Goal: Communication & Community: Answer question/provide support

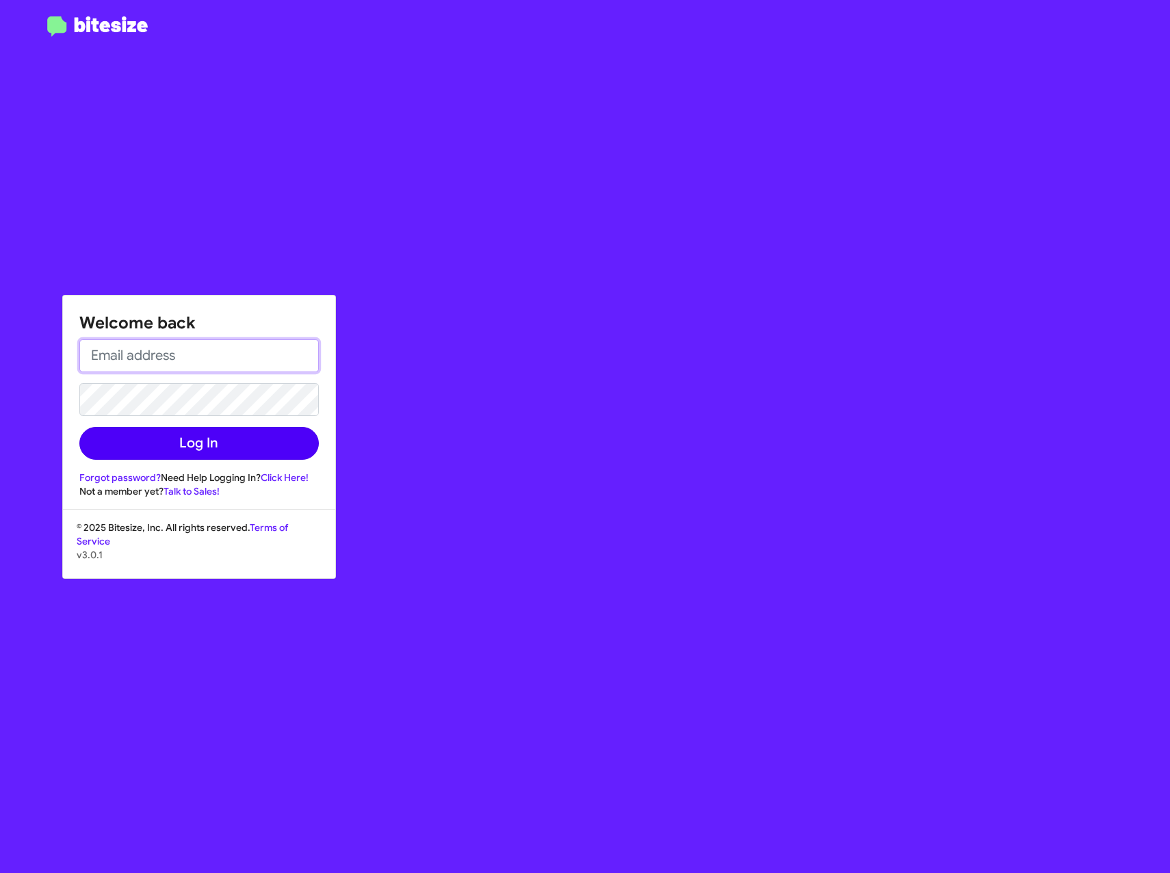
type input "[EMAIL_ADDRESS][DOMAIN_NAME]"
click at [195, 436] on button "Log In" at bounding box center [199, 443] width 240 height 33
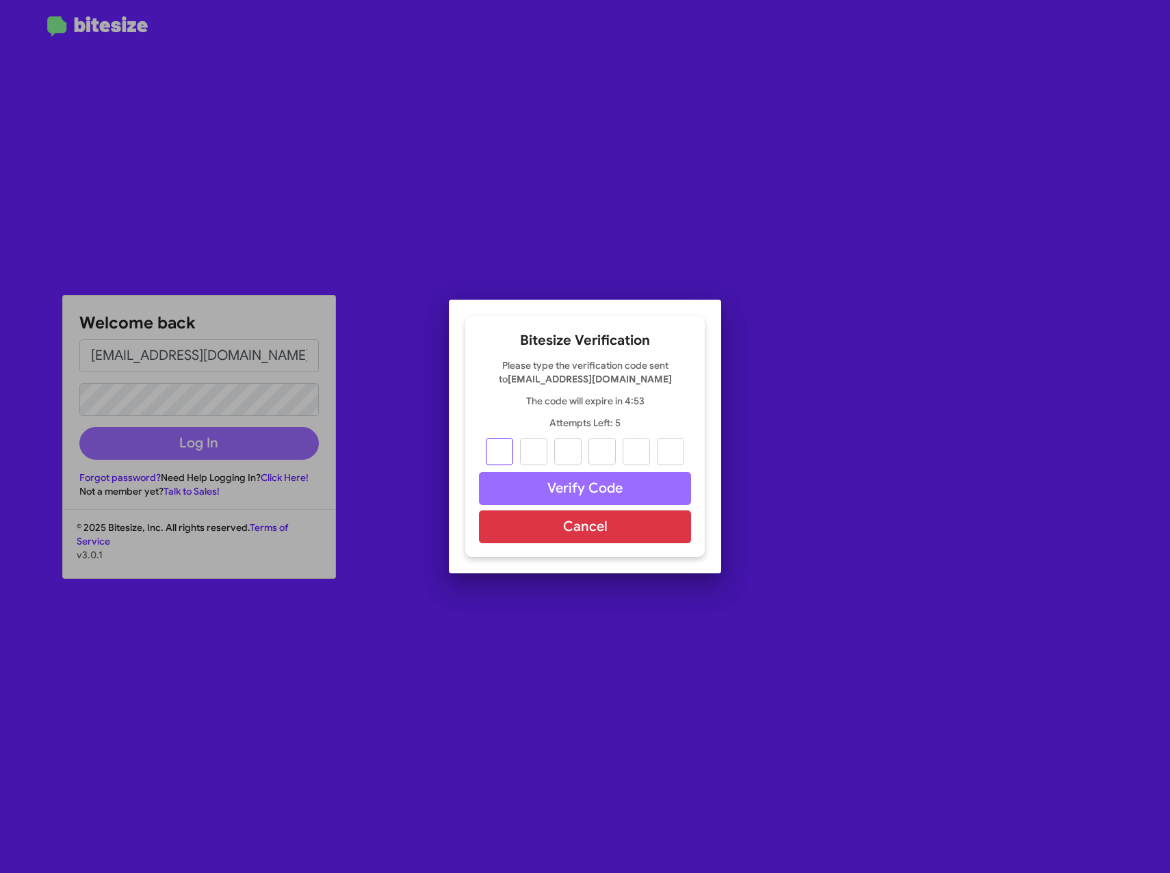
click at [496, 451] on input "text" at bounding box center [499, 451] width 27 height 27
type input "7"
type input "0"
type input "8"
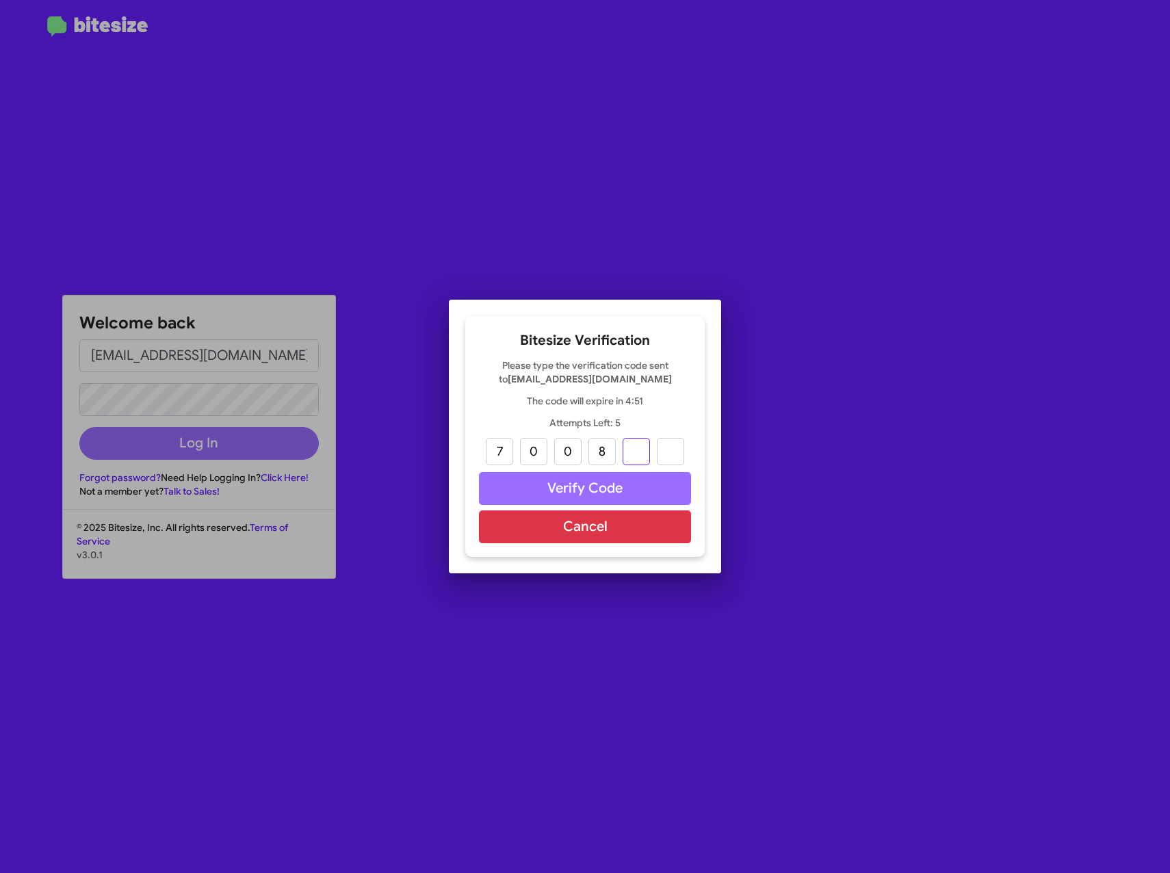
type input "9"
type input "1"
click at [567, 474] on button "Verify Code" at bounding box center [585, 488] width 212 height 33
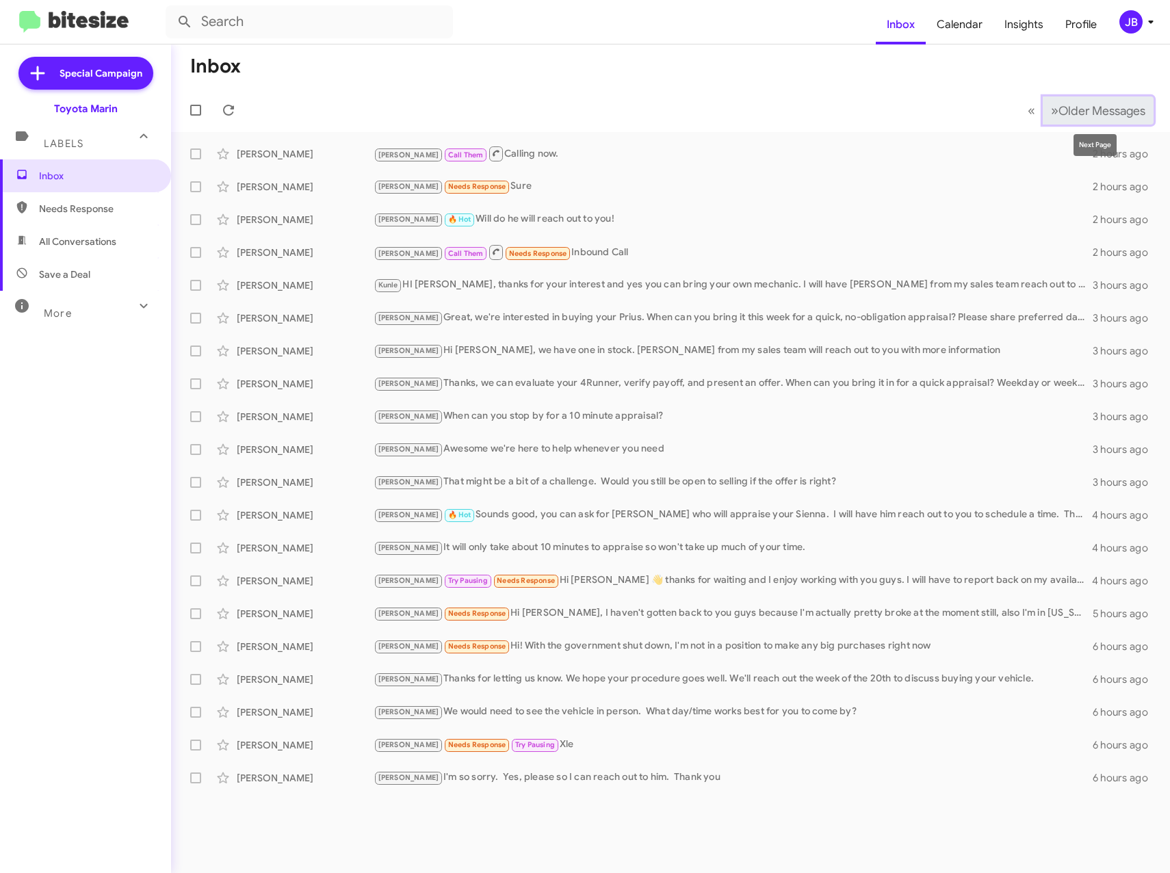
click at [1051, 110] on span "»" at bounding box center [1055, 110] width 8 height 17
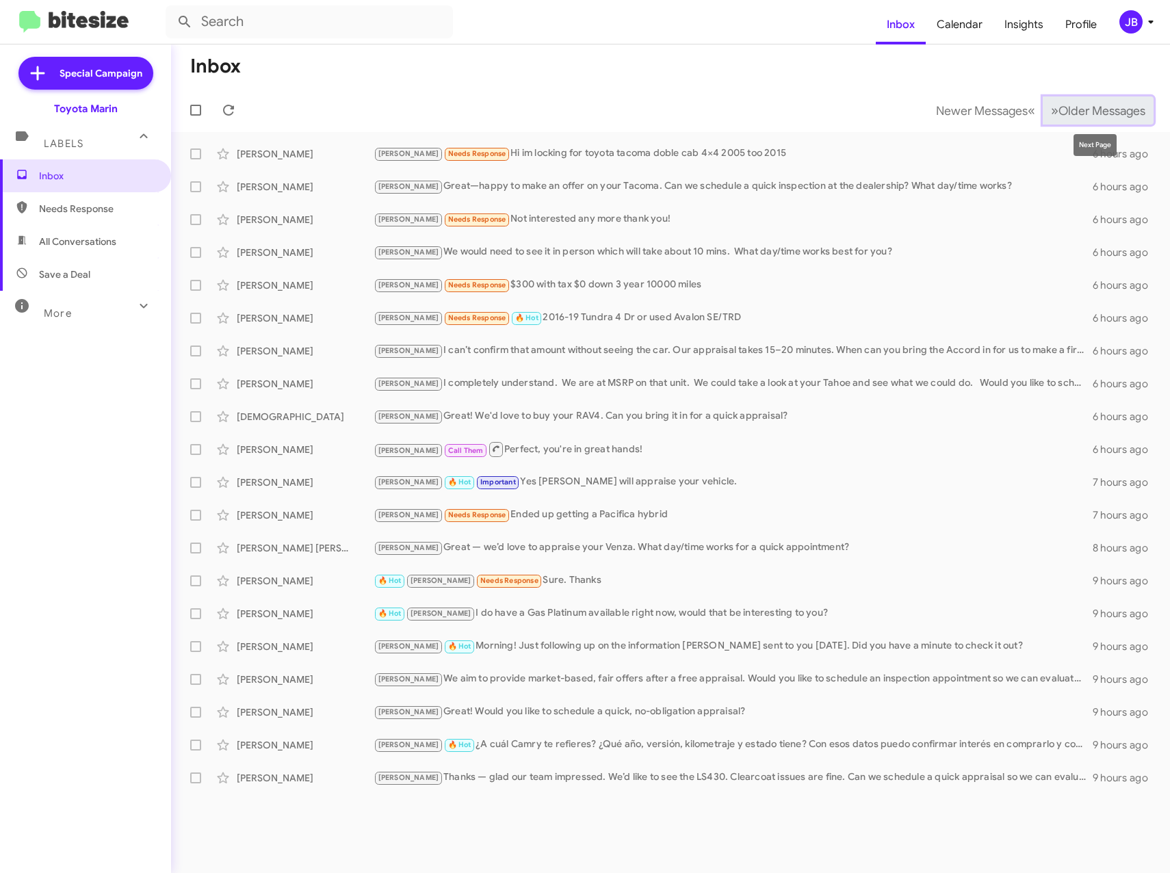
click at [1077, 99] on button "» Next Older Messages" at bounding box center [1098, 111] width 111 height 28
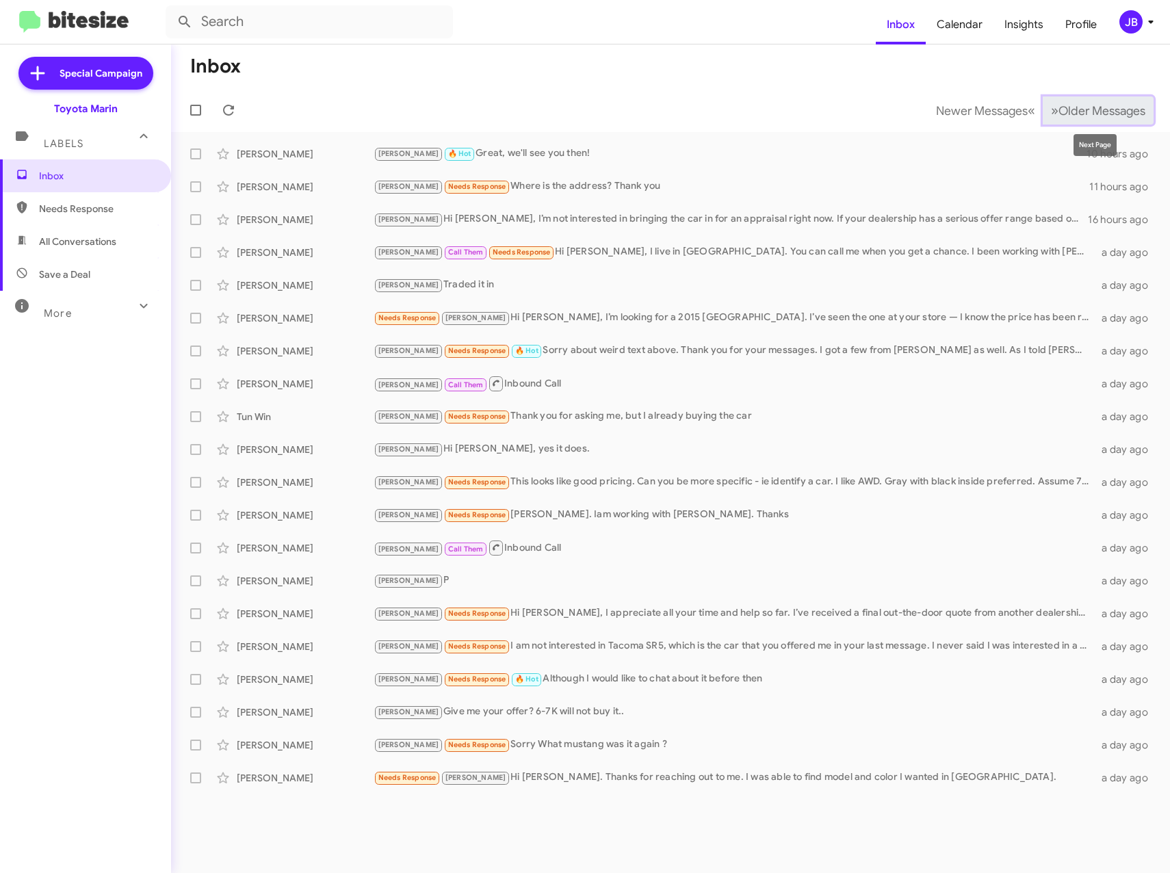
click at [1093, 110] on span "Older Messages" at bounding box center [1102, 110] width 87 height 15
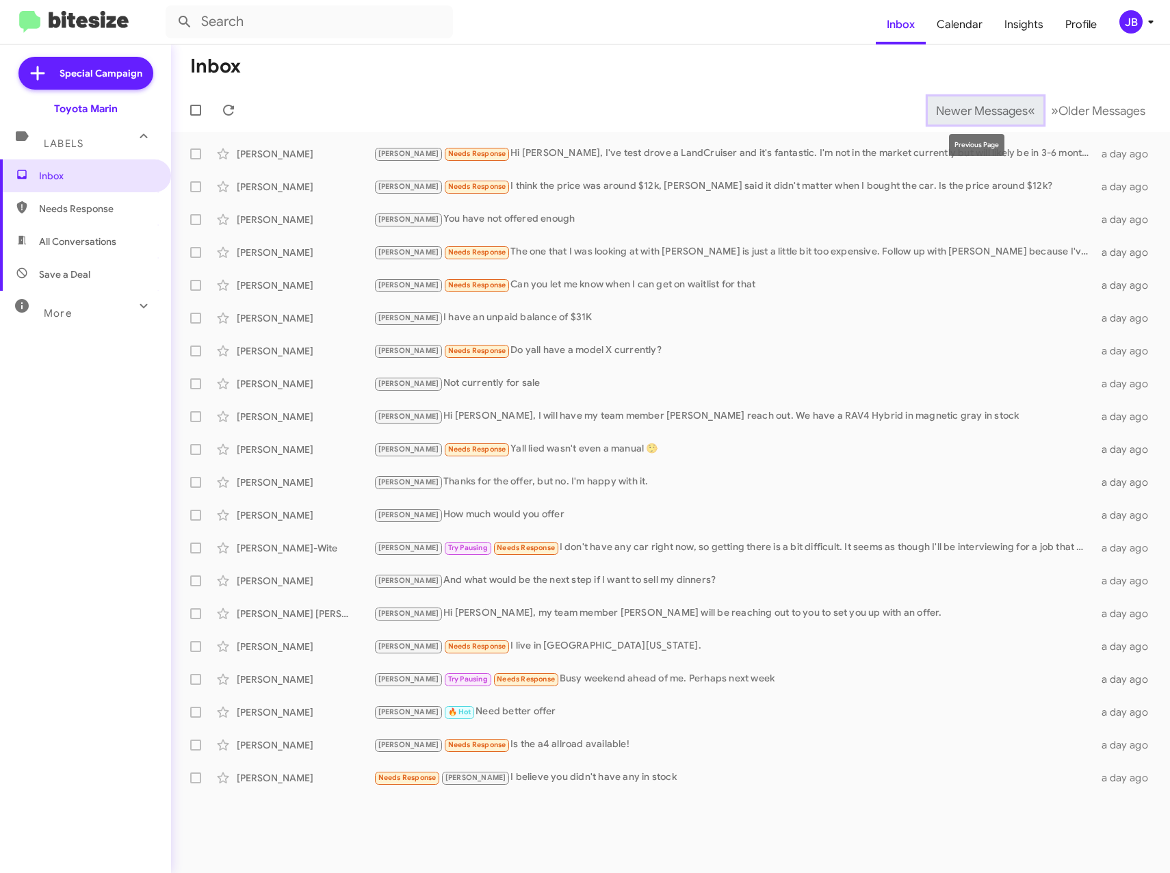
click at [985, 114] on span "Newer Messages" at bounding box center [982, 110] width 92 height 15
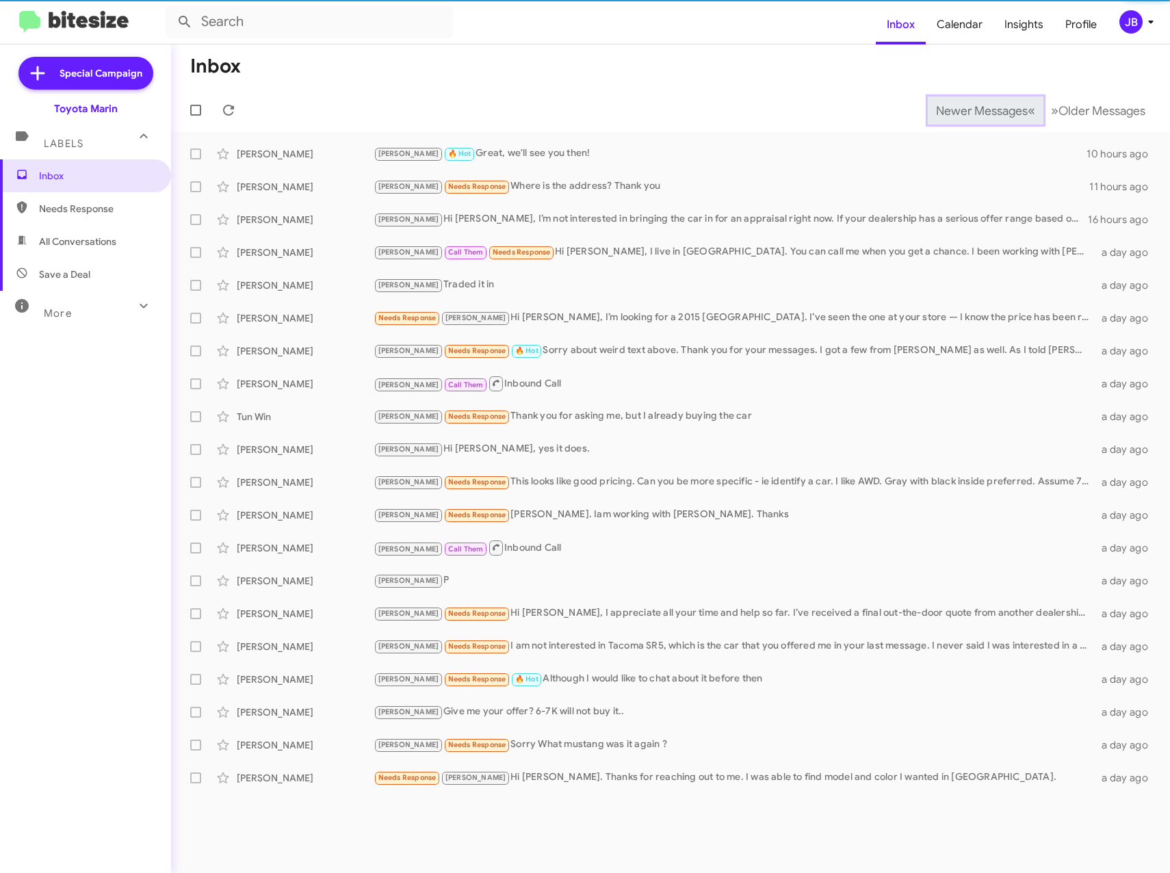
click at [969, 107] on span "Newer Messages" at bounding box center [982, 110] width 92 height 15
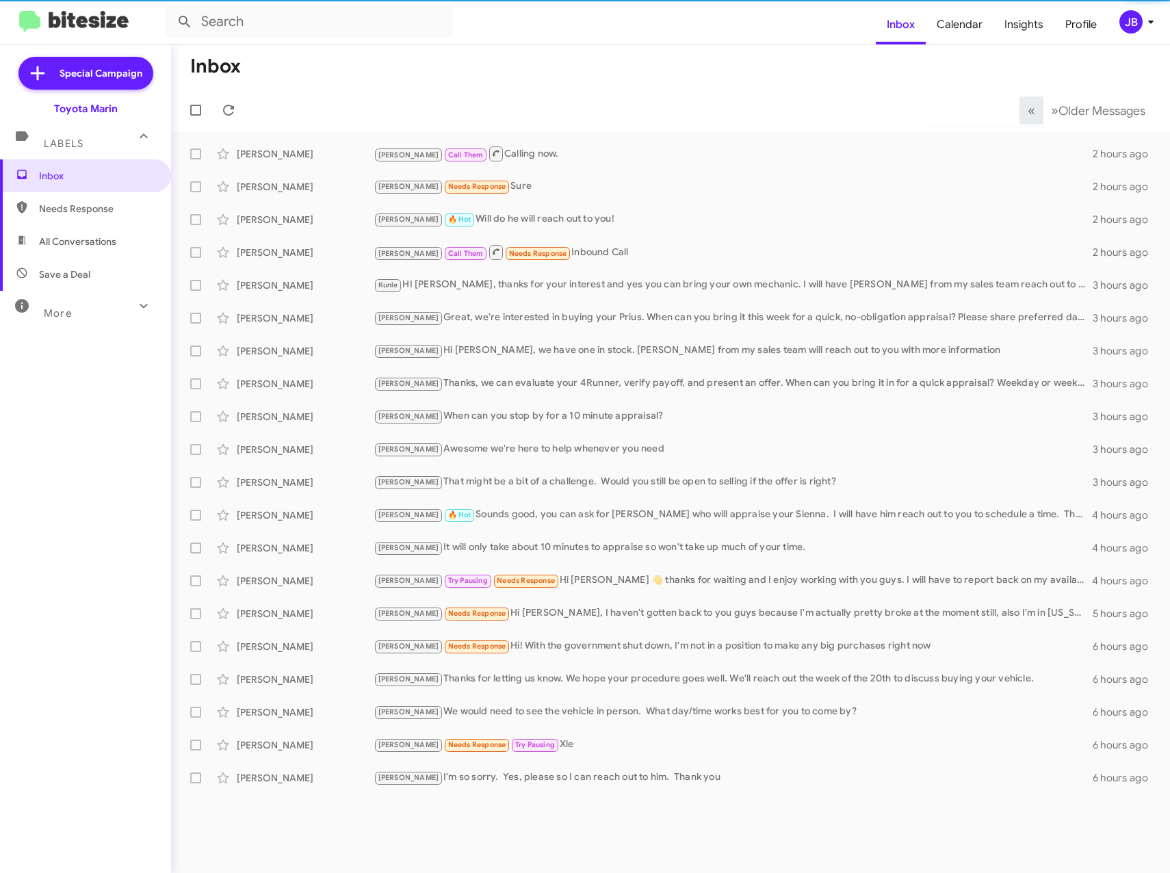
click at [966, 107] on mat-toolbar-row "« Previous » Next Older Messages" at bounding box center [670, 110] width 999 height 44
click at [273, 211] on div "[PERSON_NAME] [PERSON_NAME] 🔥 Hot Will do he will reach out to you! 2 hours ago" at bounding box center [670, 219] width 977 height 27
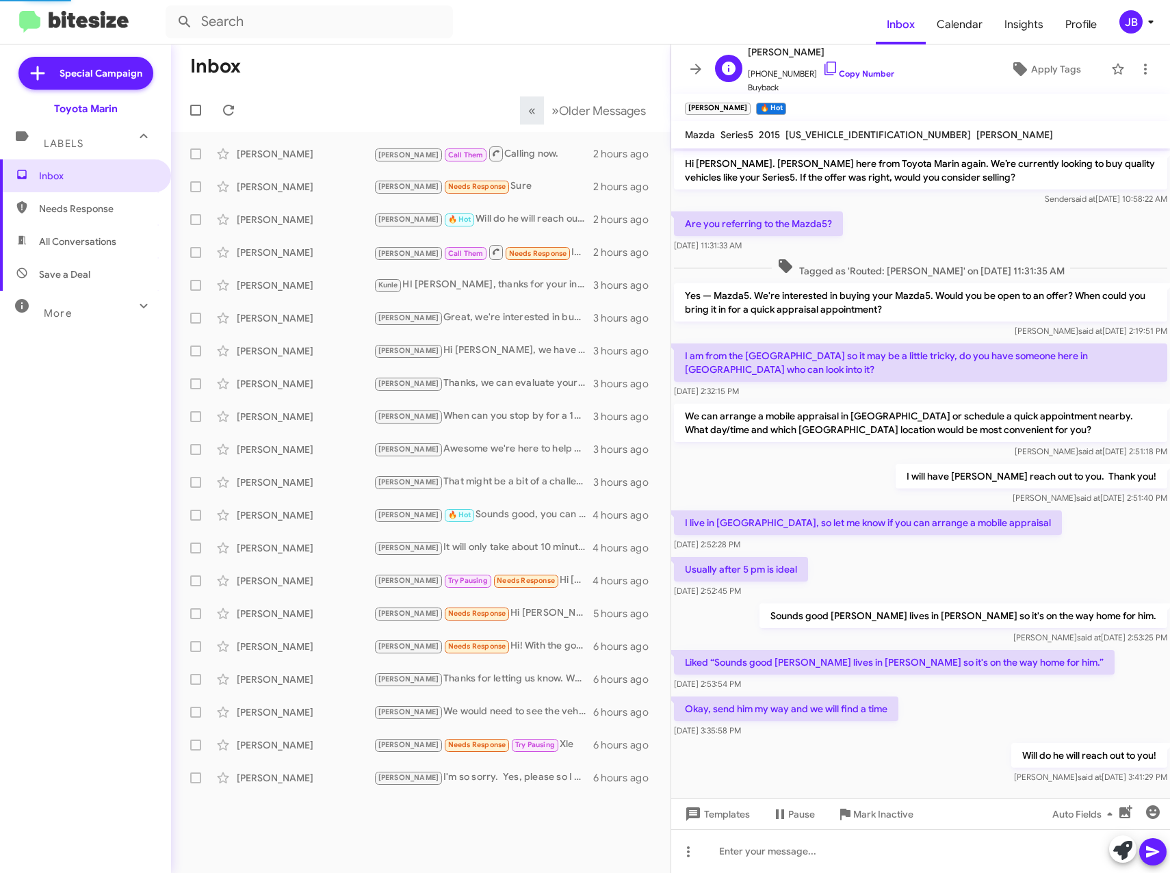
scroll to position [5, 0]
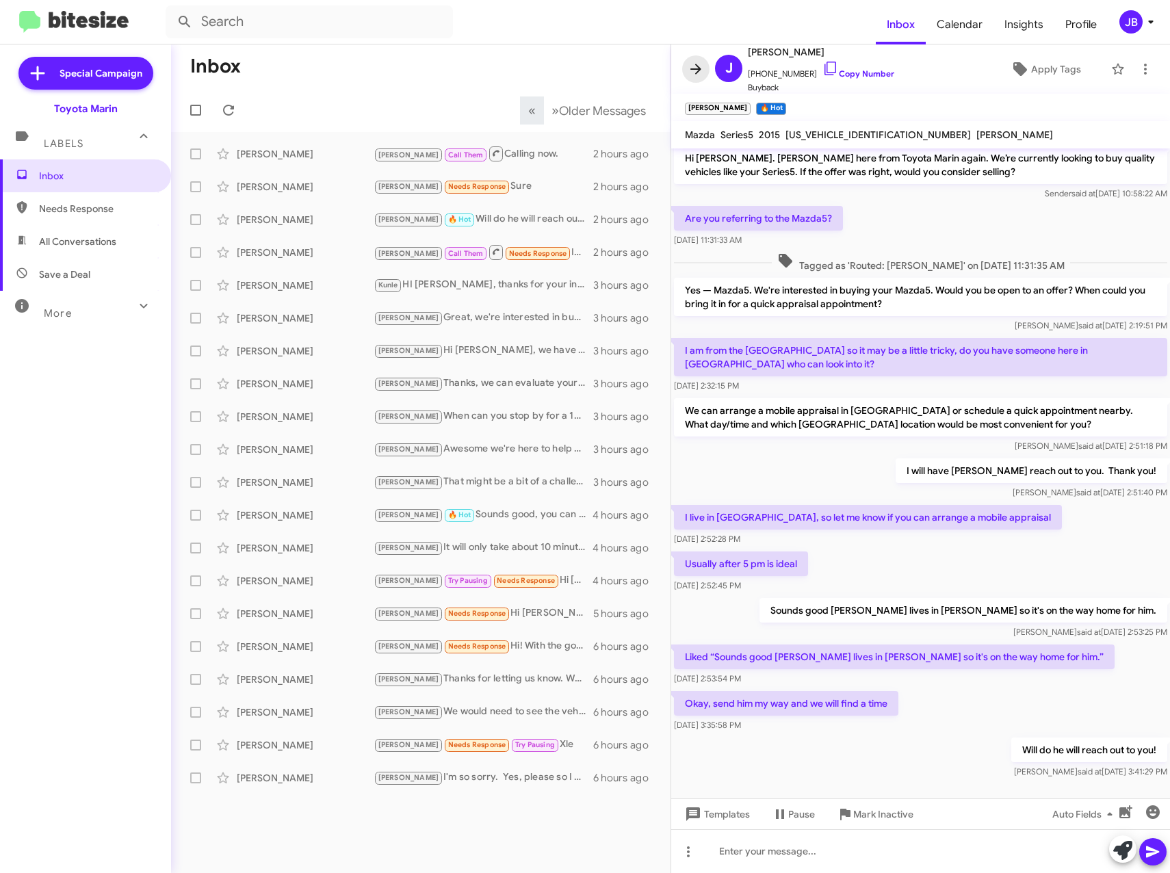
click at [699, 68] on icon at bounding box center [696, 69] width 11 height 10
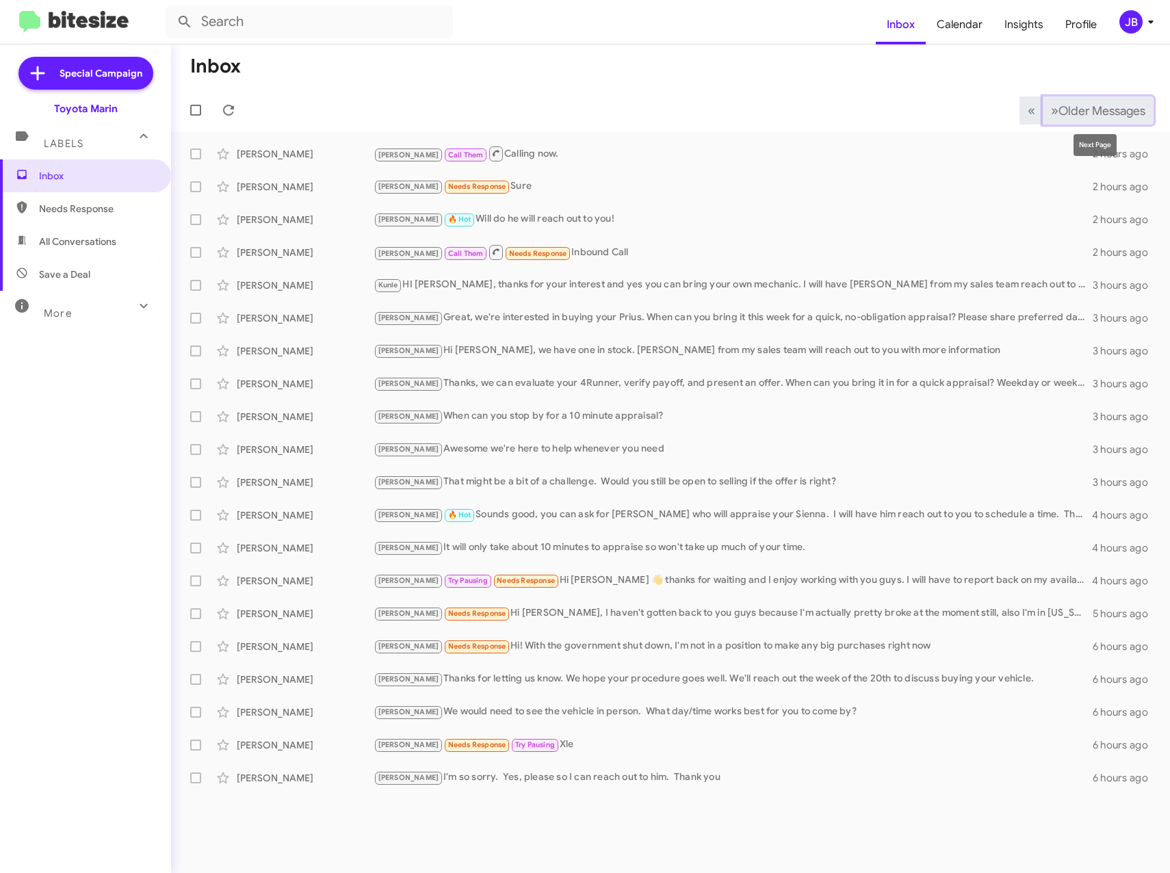
click at [1051, 107] on span "»" at bounding box center [1055, 110] width 8 height 17
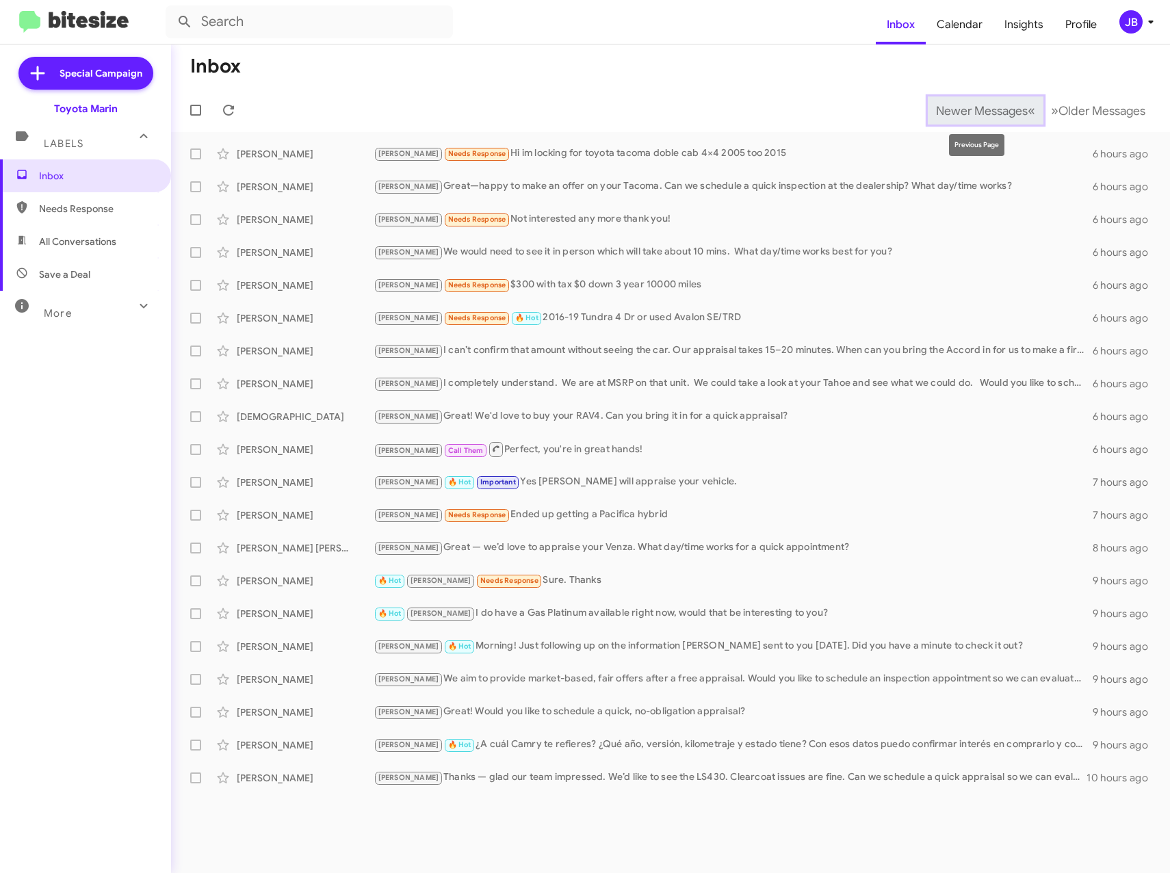
drag, startPoint x: 977, startPoint y: 107, endPoint x: 968, endPoint y: 113, distance: 11.0
click at [977, 109] on span "Newer Messages" at bounding box center [982, 110] width 92 height 15
